Goal: Transaction & Acquisition: Purchase product/service

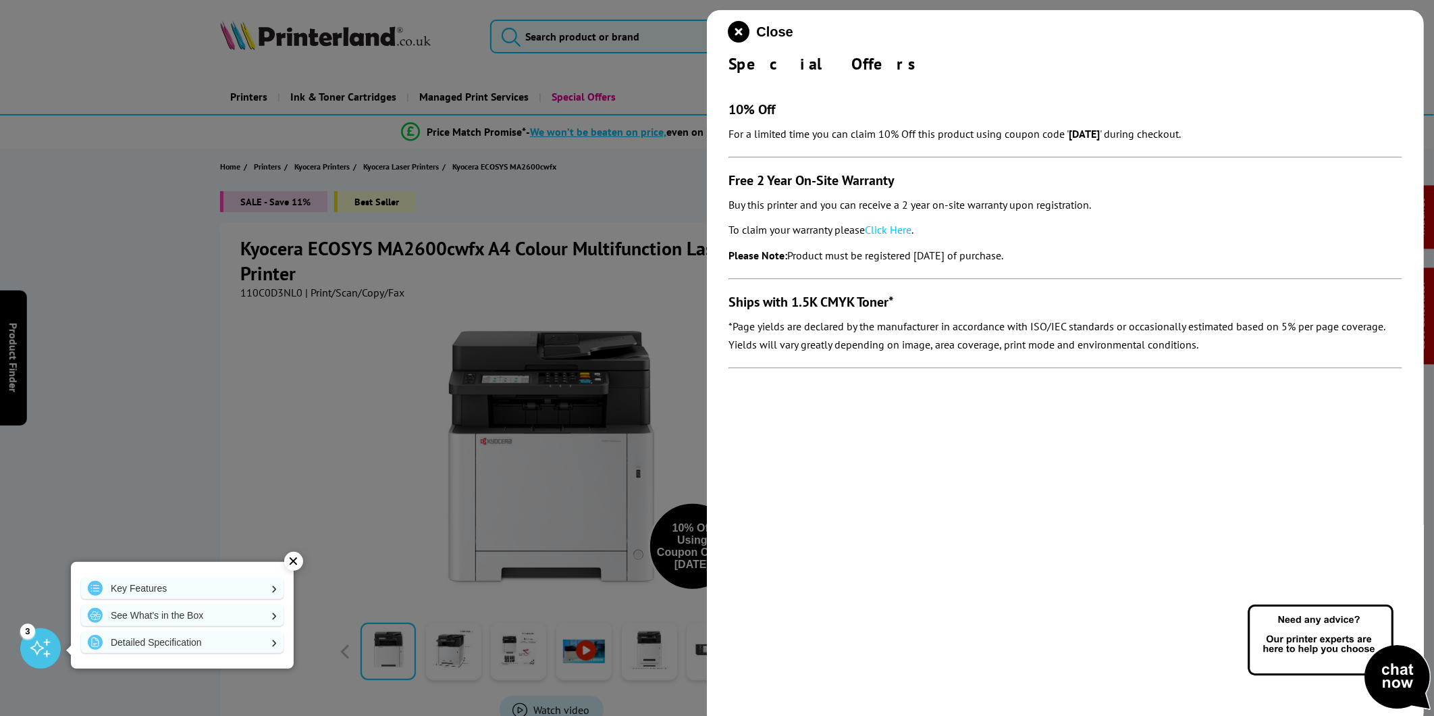
drag, startPoint x: 1073, startPoint y: 259, endPoint x: 729, endPoint y: 180, distance: 353.2
click at [729, 180] on section "10% Off For a limited time you can claim 10% Off this product using coupon code…" at bounding box center [1065, 228] width 674 height 308
copy section "Free 2 Year On-Site Warranty Buy this printer and you can receive a 2 year on-s…"
click at [903, 230] on link "Click Here" at bounding box center [888, 230] width 47 height 14
